Goal: Transaction & Acquisition: Obtain resource

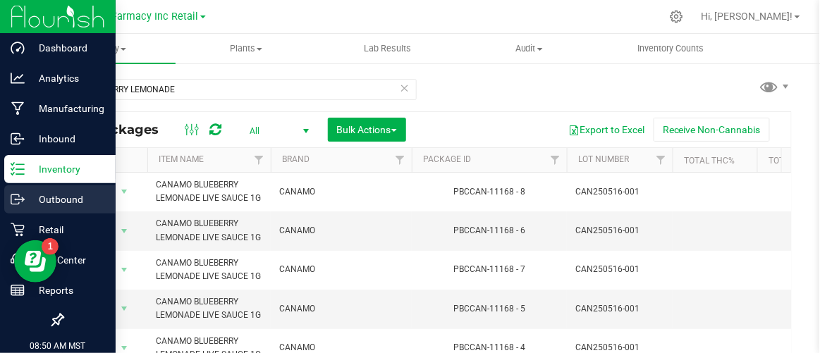
click at [17, 199] on icon at bounding box center [18, 199] width 14 height 14
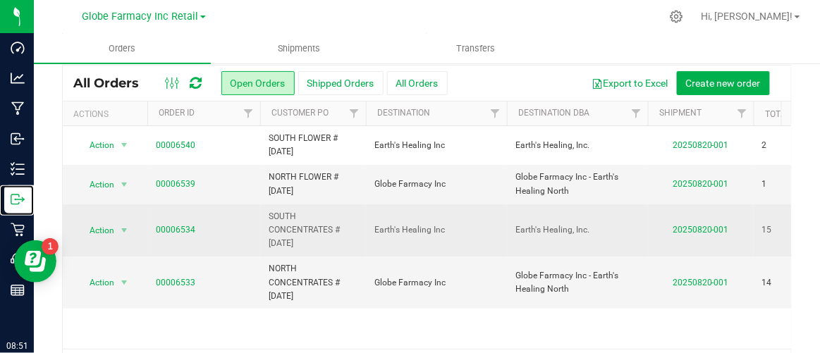
scroll to position [63, 0]
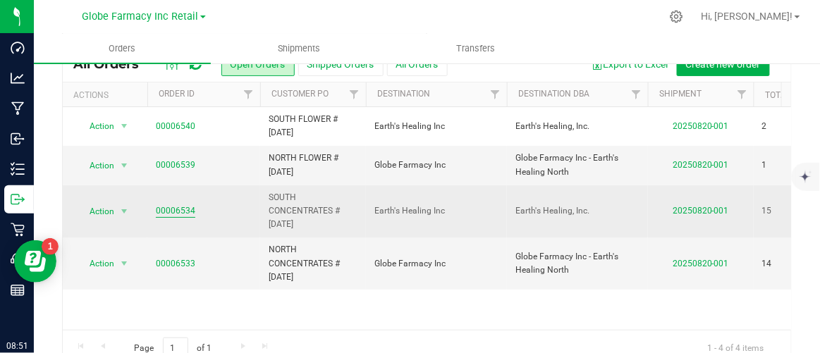
click at [184, 211] on link "00006534" at bounding box center [175, 210] width 39 height 13
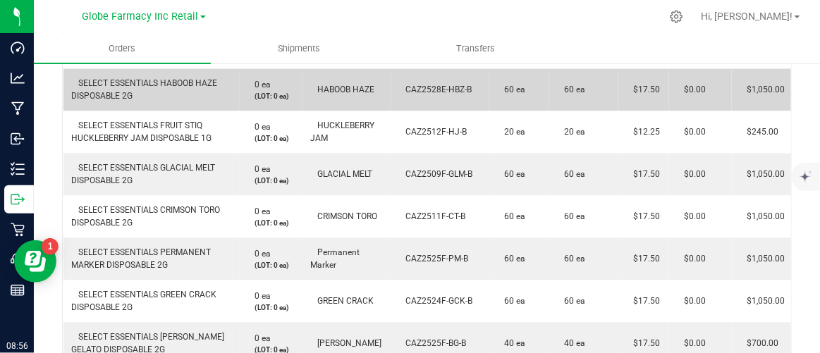
scroll to position [384, 0]
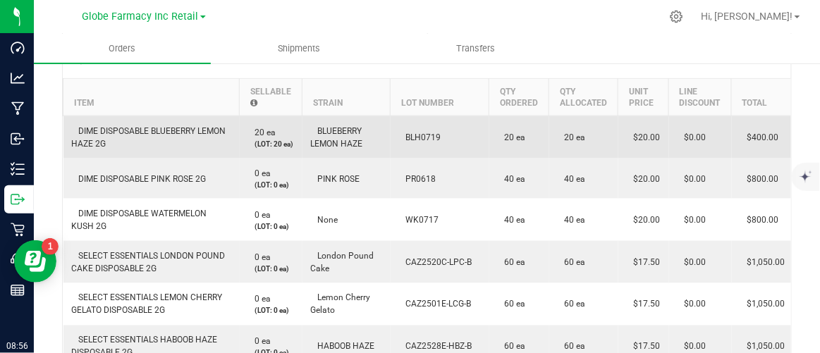
click at [405, 133] on span "BLH0719" at bounding box center [420, 138] width 42 height 10
copy span "BLH0719"
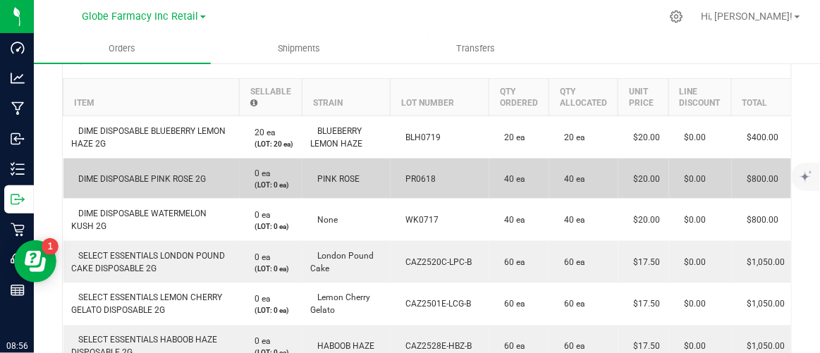
click at [416, 174] on span "PR0618" at bounding box center [417, 179] width 37 height 10
copy span "PR0618"
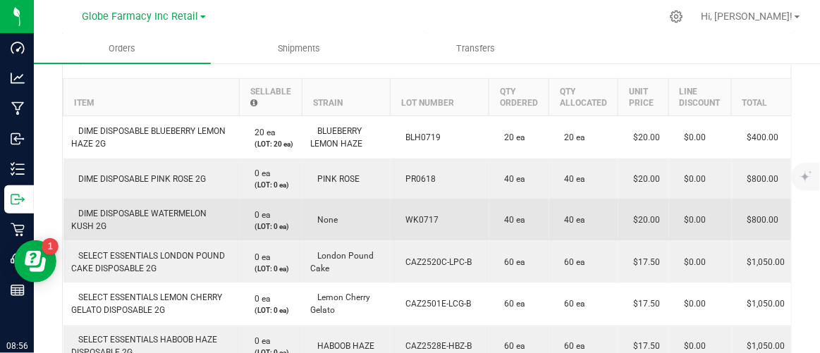
click at [427, 215] on span "WK0717" at bounding box center [419, 220] width 40 height 10
copy span "WK0717"
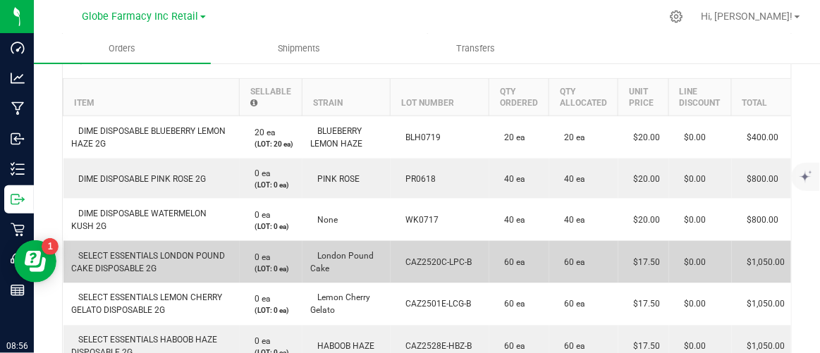
click at [422, 257] on span "CAZ2520C-LPC-B" at bounding box center [435, 262] width 73 height 10
copy span "CAZ2520C-LPC-B"
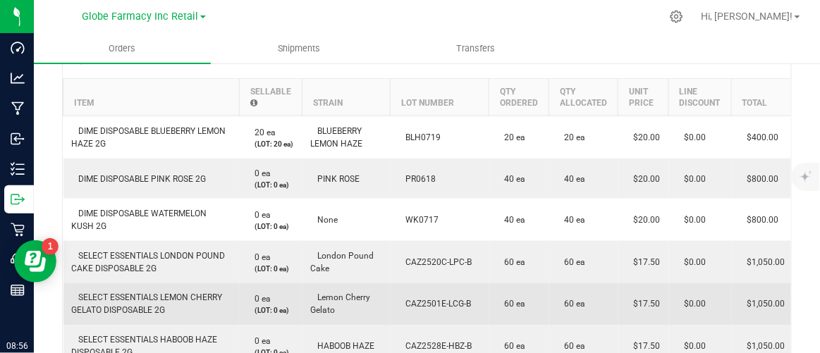
click at [420, 300] on span "CAZ2501E-LCG-B" at bounding box center [435, 305] width 73 height 10
click at [419, 300] on span "CAZ2501E-LCG-B" at bounding box center [435, 305] width 73 height 10
copy span "CAZ2501E-LCG-B"
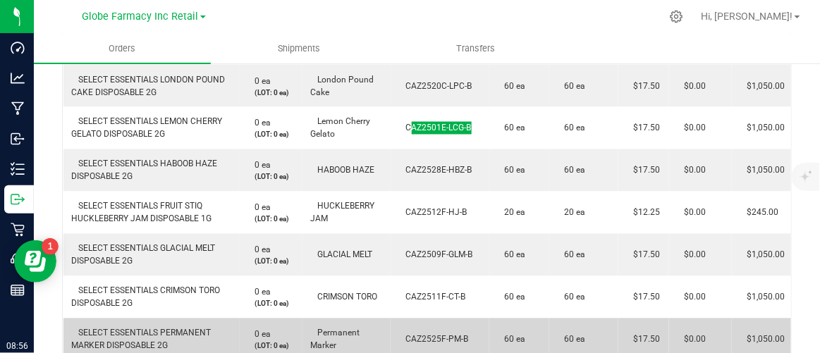
scroll to position [577, 0]
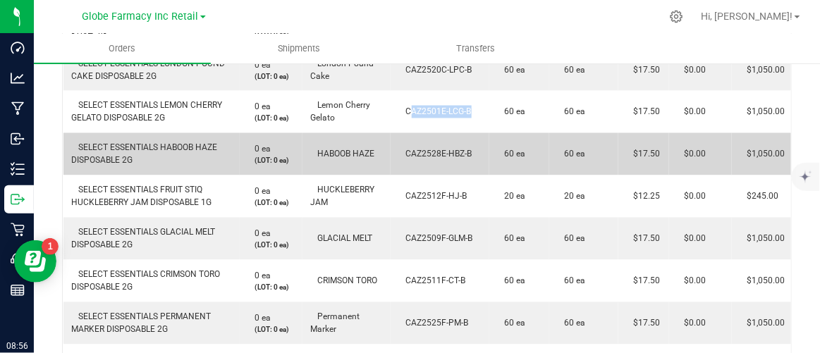
click at [408, 149] on span "CAZ2528E-HBZ-B" at bounding box center [435, 154] width 73 height 10
copy span "CAZ2528E-HBZ-B"
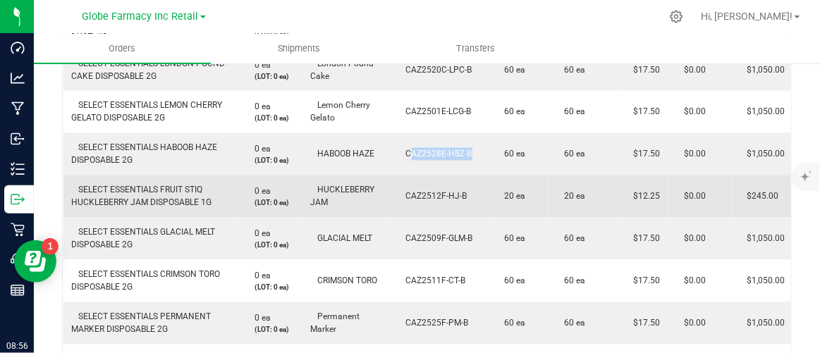
click at [424, 192] on span "CAZ2512F-HJ-B" at bounding box center [433, 197] width 68 height 10
copy span "CAZ2512F-HJ-B"
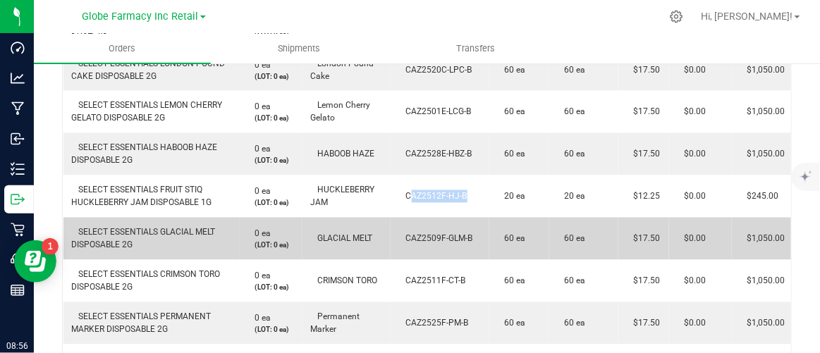
click at [421, 239] on td "CAZ2509F-GLM-B" at bounding box center [440, 239] width 99 height 42
click at [421, 238] on td "CAZ2509F-GLM-B" at bounding box center [440, 239] width 99 height 42
click at [421, 237] on span "CAZ2509F-GLM-B" at bounding box center [436, 239] width 74 height 10
click at [417, 234] on span "CAZ2509F-GLM-B" at bounding box center [436, 239] width 74 height 10
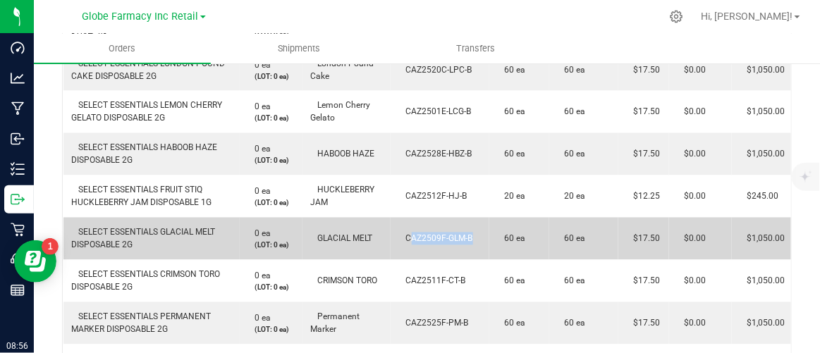
click at [417, 234] on span "CAZ2509F-GLM-B" at bounding box center [436, 239] width 74 height 10
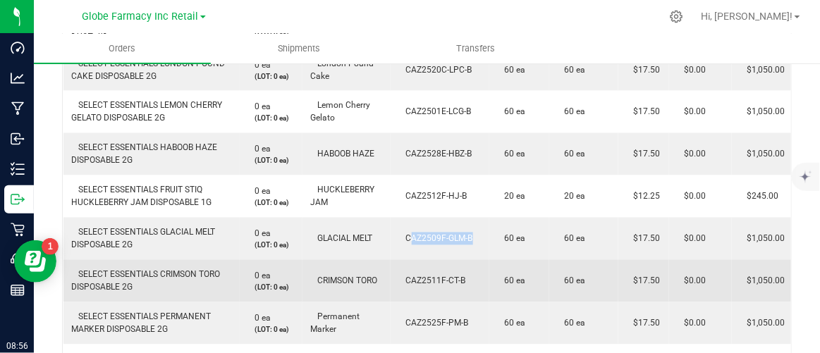
click at [421, 276] on span "CAZ2511F-CT-B" at bounding box center [432, 281] width 67 height 10
click at [422, 277] on span "CAZ2511F-CT-B" at bounding box center [432, 281] width 67 height 10
copy span "CAZ2511F-CT-B"
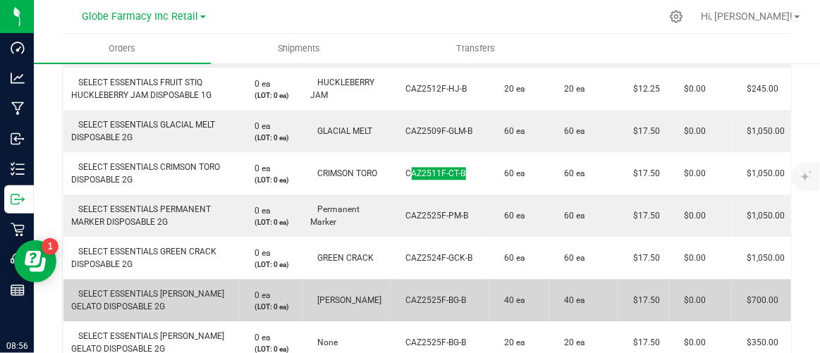
scroll to position [704, 0]
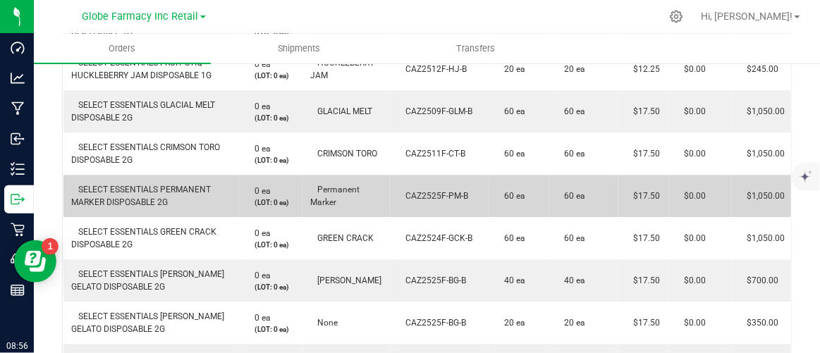
click at [411, 191] on span "CAZ2525F-PM-B" at bounding box center [434, 196] width 70 height 10
click at [409, 191] on span "CAZ2525F-PM-B" at bounding box center [434, 196] width 70 height 10
click at [432, 191] on span "CAZ2525F-PM-B" at bounding box center [434, 196] width 70 height 10
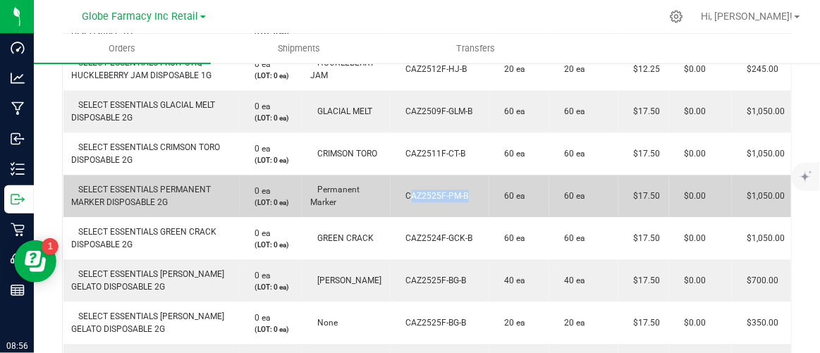
click at [432, 191] on span "CAZ2525F-PM-B" at bounding box center [434, 196] width 70 height 10
copy span "CAZ2525F-PM-B"
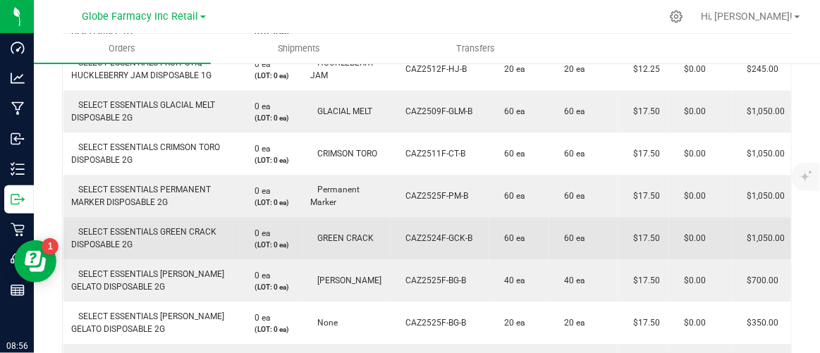
click at [432, 233] on span "CAZ2524F-GCK-B" at bounding box center [436, 238] width 74 height 10
copy span "CAZ2524F-GCK-B"
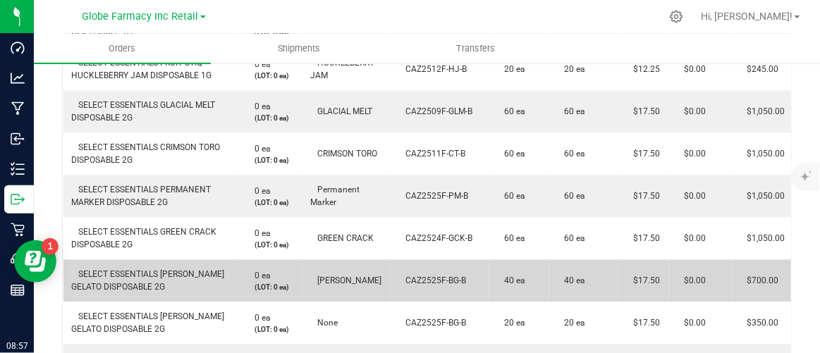
click at [424, 276] on span "CAZ2525F-BG-B" at bounding box center [433, 281] width 68 height 10
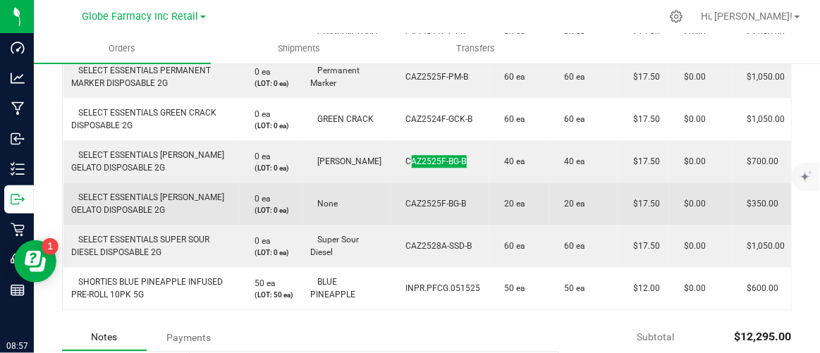
scroll to position [832, 0]
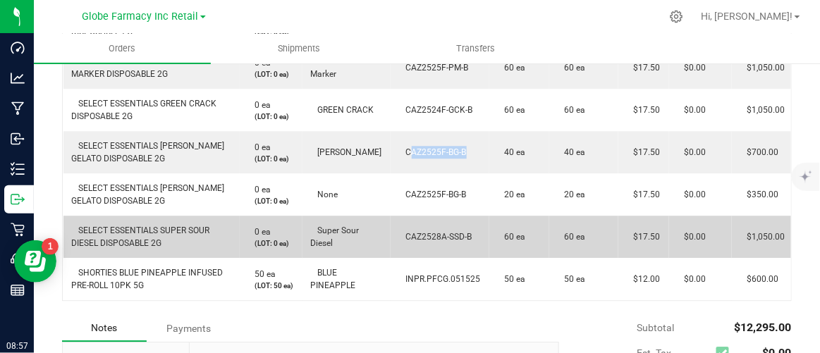
click at [433, 232] on span "CAZ2528A-SSD-B" at bounding box center [435, 237] width 73 height 10
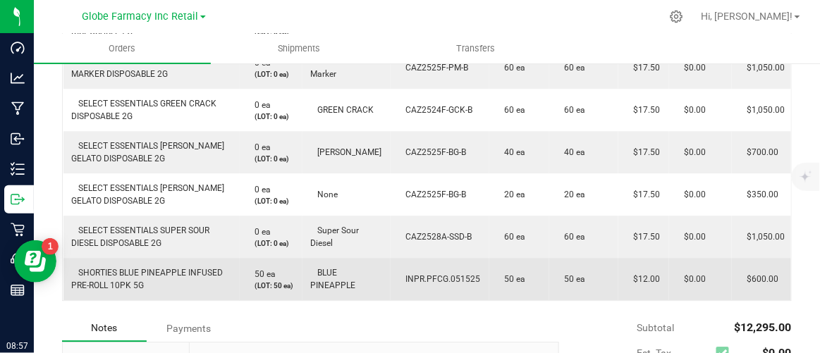
click at [419, 276] on span "INPR.PFCG.051525" at bounding box center [440, 279] width 82 height 10
click at [419, 278] on span "INPR.PFCG.051525" at bounding box center [440, 279] width 82 height 10
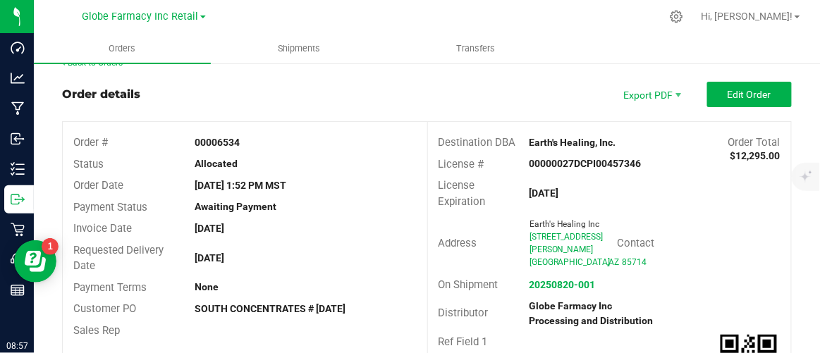
scroll to position [0, 0]
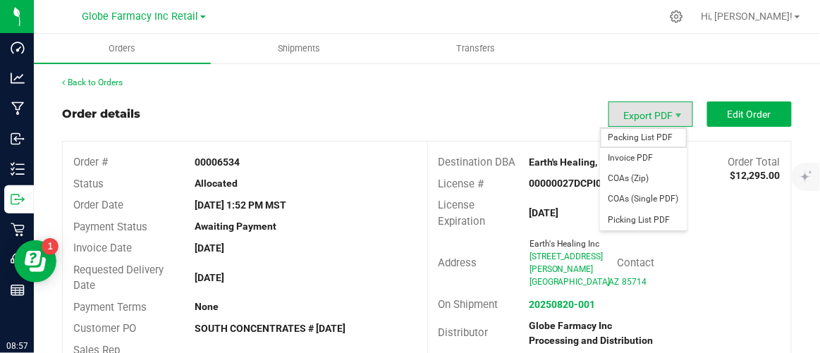
click at [623, 135] on span "Packing List PDF" at bounding box center [643, 138] width 87 height 20
click at [646, 178] on span "COAs (Zip)" at bounding box center [643, 178] width 87 height 20
